Goal: Task Accomplishment & Management: Find specific page/section

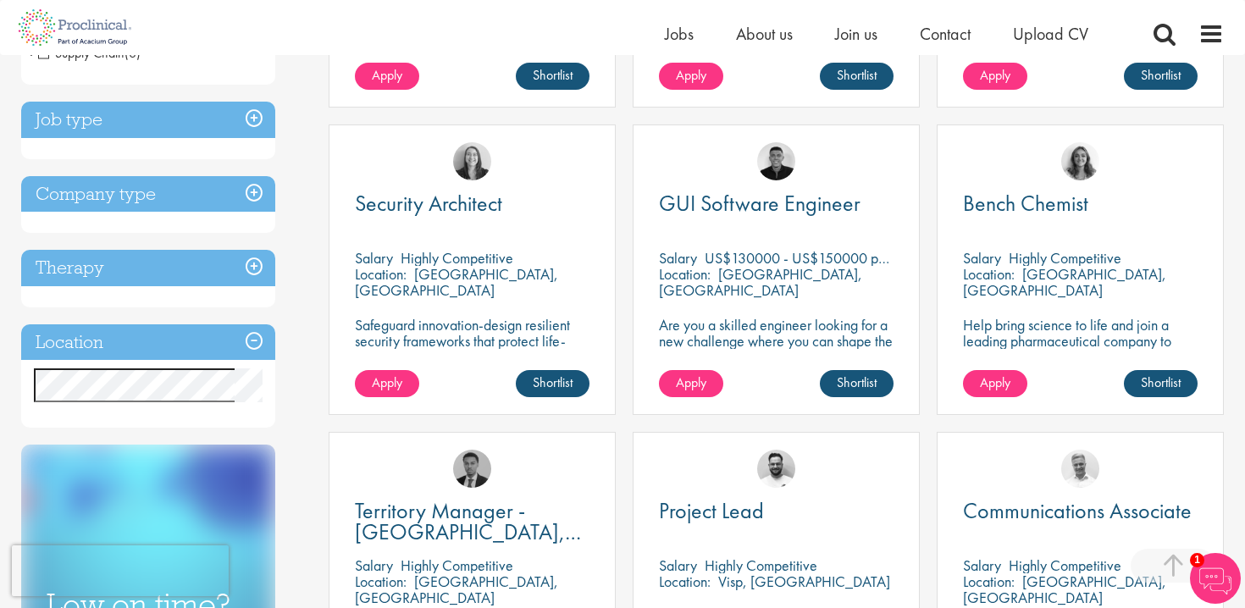
scroll to position [568, 0]
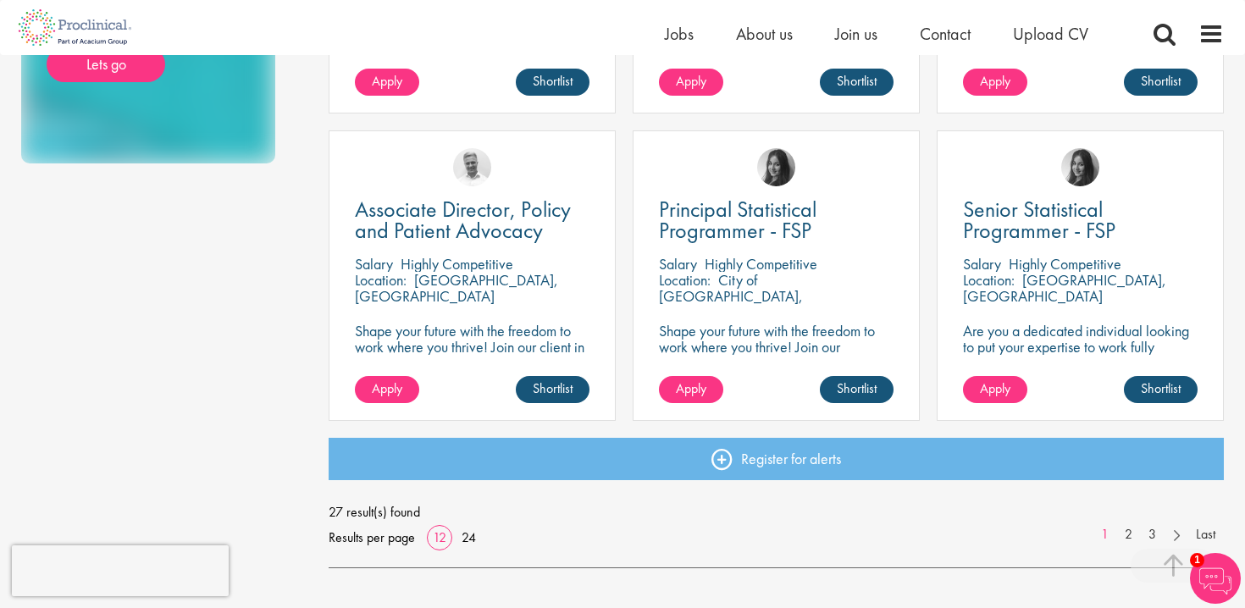
scroll to position [1176, 0]
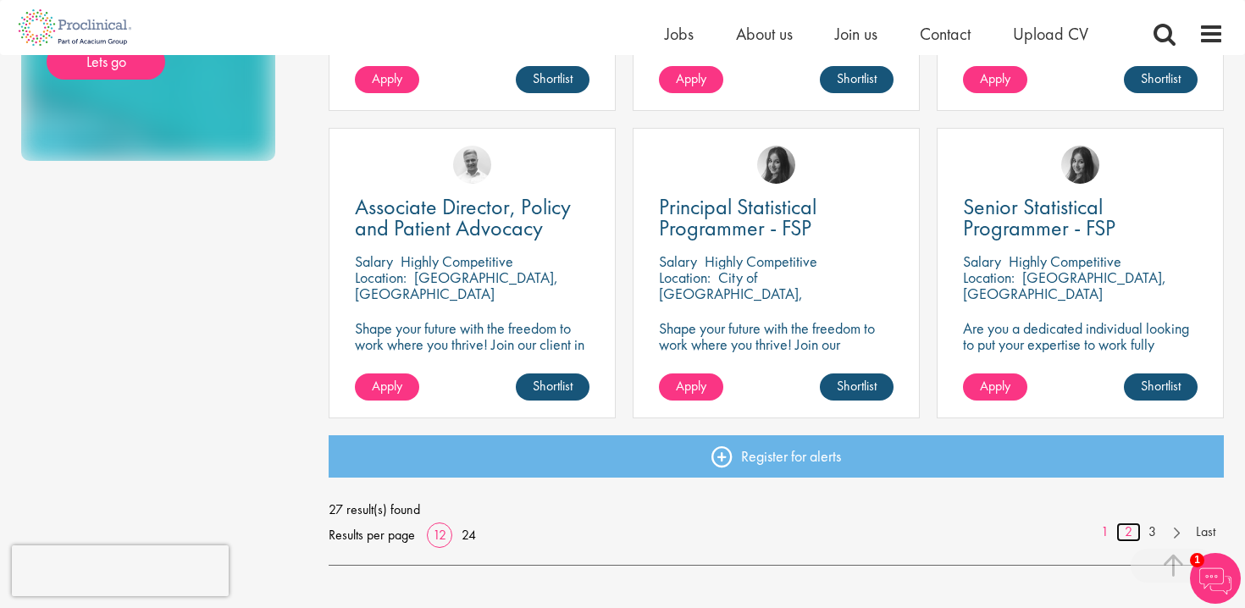
click at [1125, 533] on link "2" at bounding box center [1128, 531] width 25 height 19
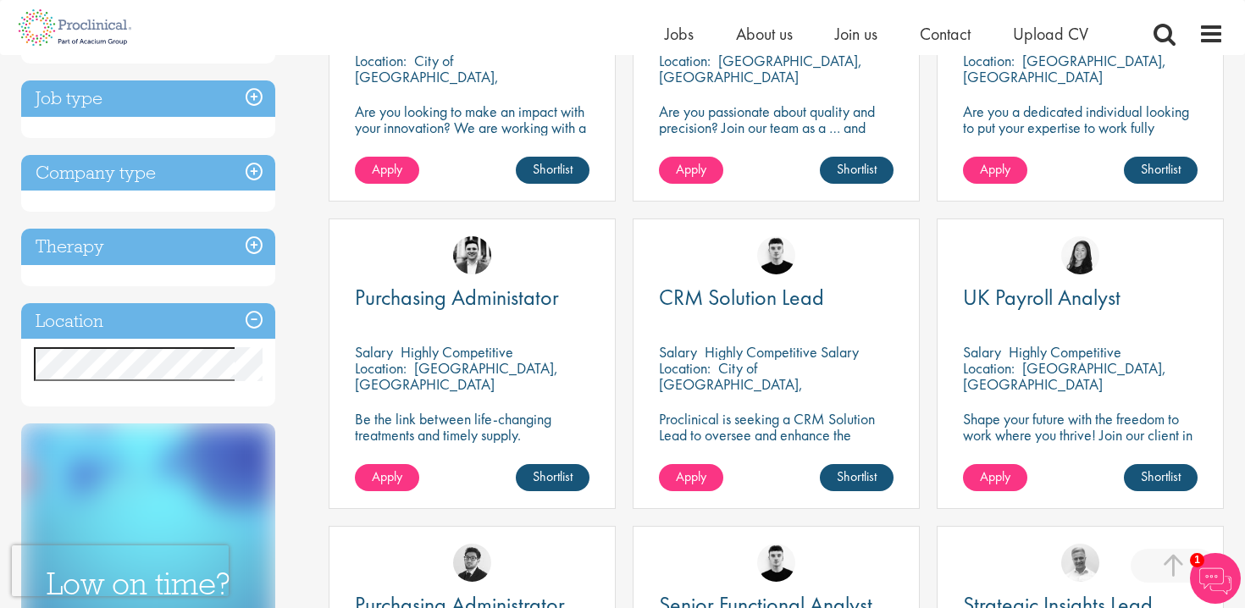
scroll to position [484, 0]
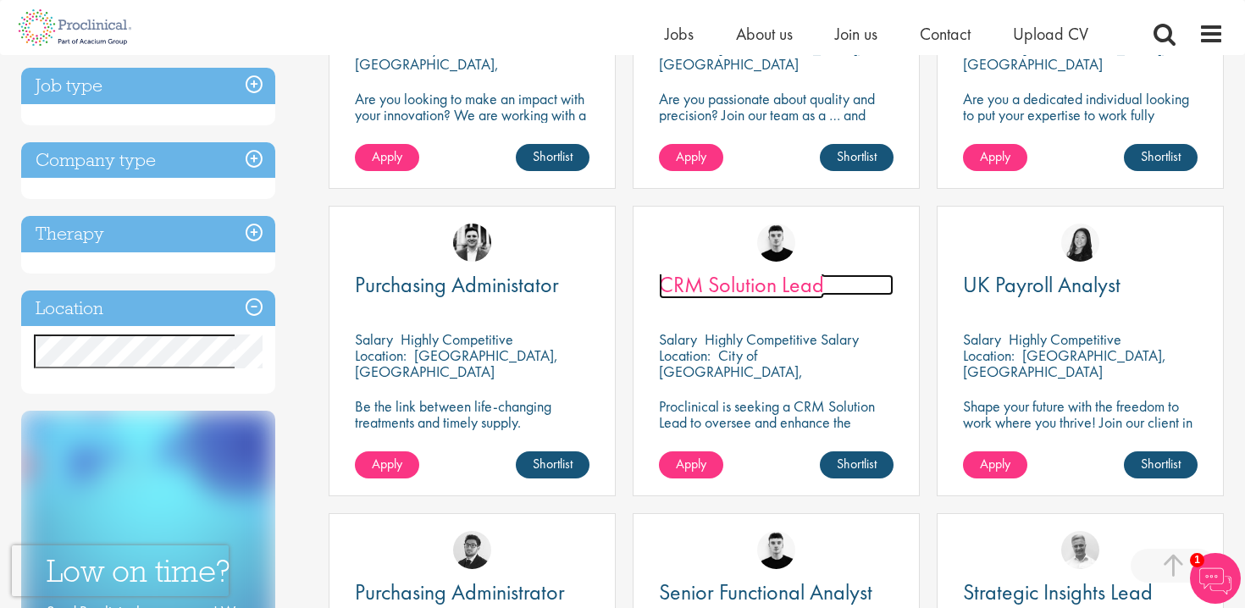
click at [772, 282] on span "CRM Solution Lead" at bounding box center [741, 284] width 165 height 29
